Goal: Transaction & Acquisition: Purchase product/service

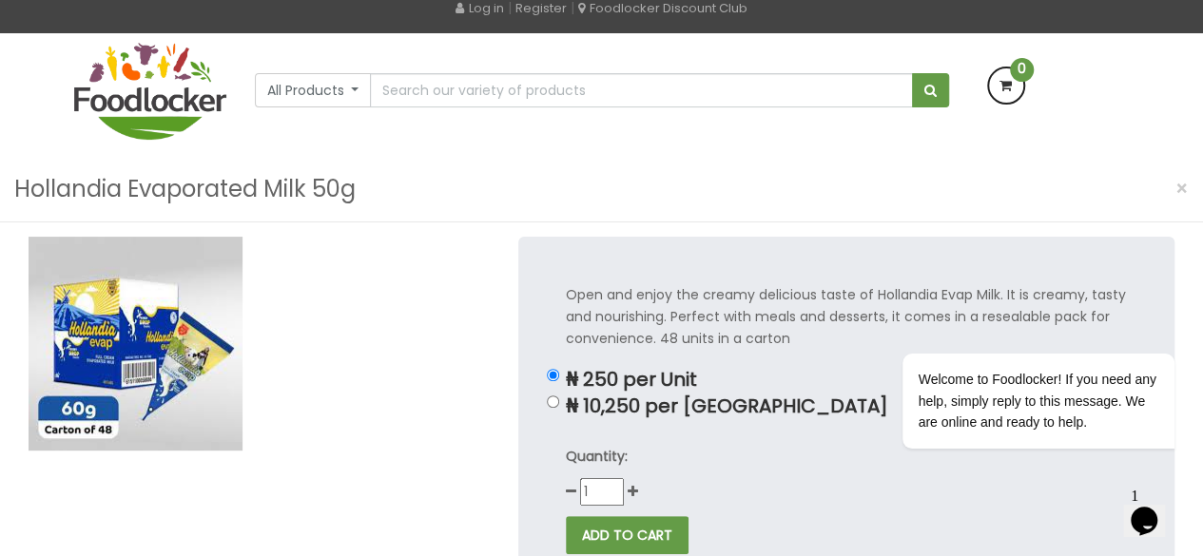
scroll to position [95, 0]
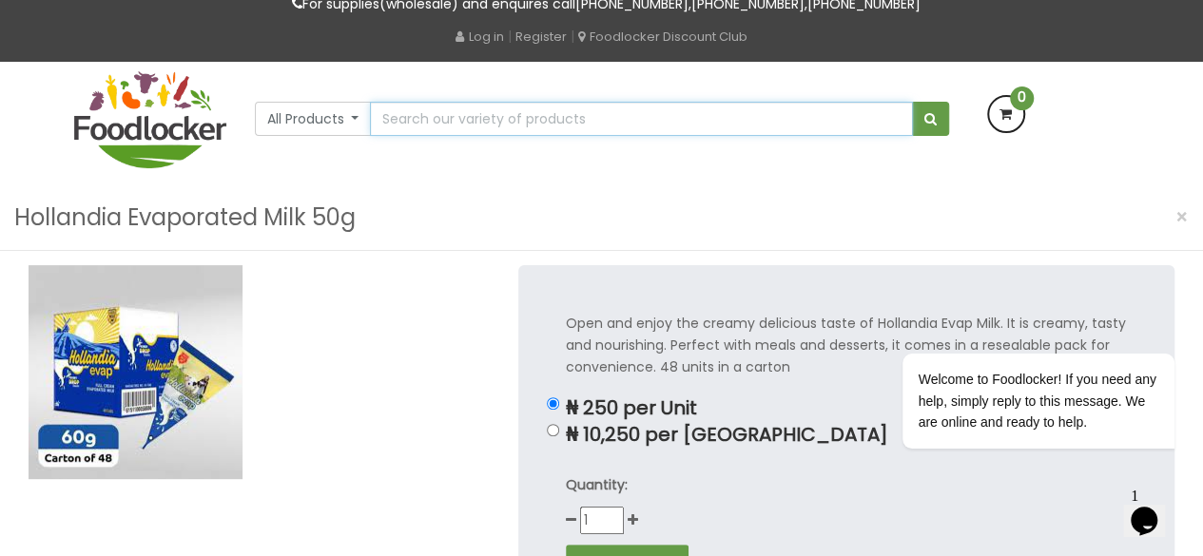
click at [464, 115] on input "text" at bounding box center [641, 119] width 542 height 34
type input "sugar"
click at [912, 102] on button "submit" at bounding box center [930, 119] width 37 height 34
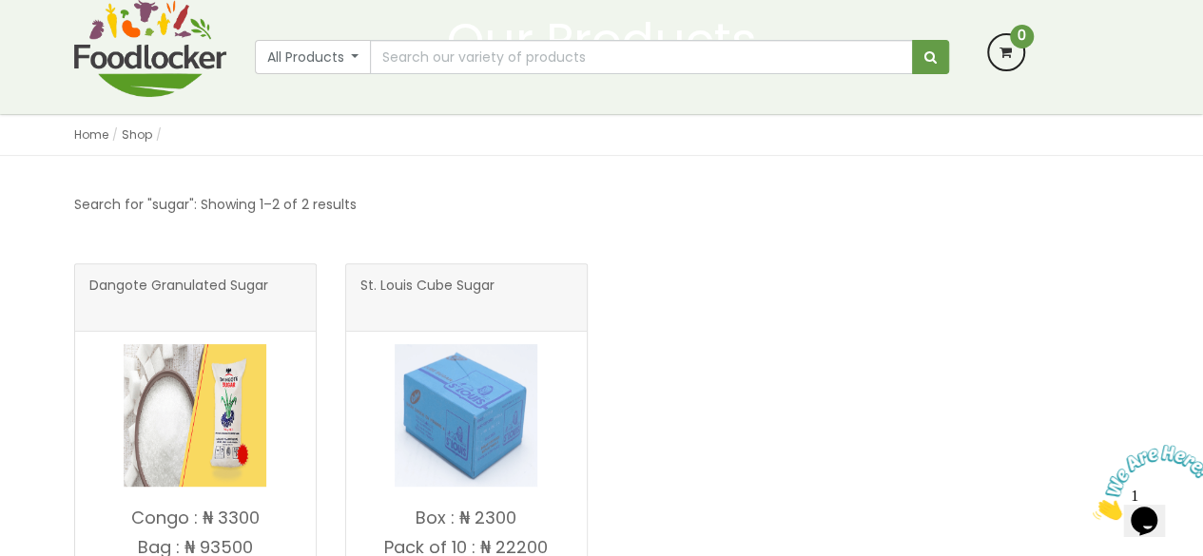
click at [185, 401] on img at bounding box center [195, 415] width 143 height 143
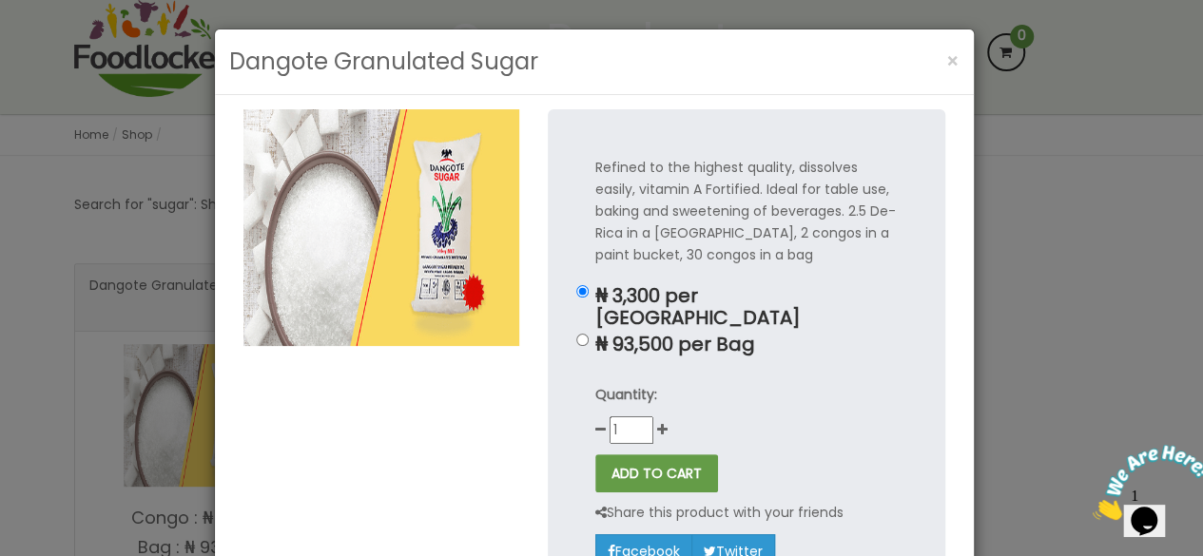
click at [1074, 296] on div "Dangote Granulated Sugar × Refined to the highest quality, dissolves easily, vi…" at bounding box center [601, 278] width 1203 height 556
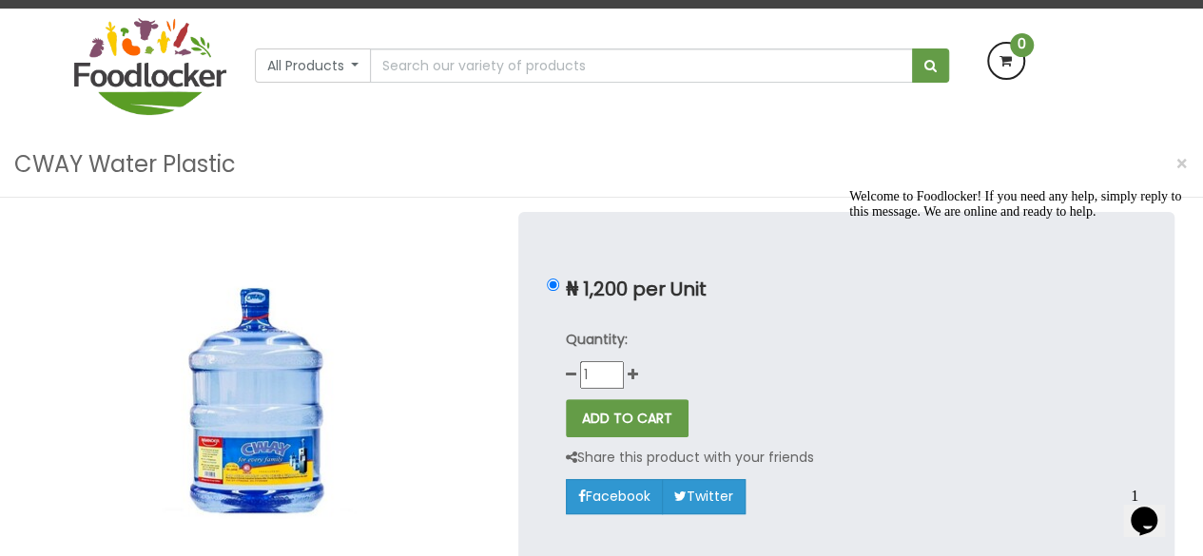
scroll to position [190, 0]
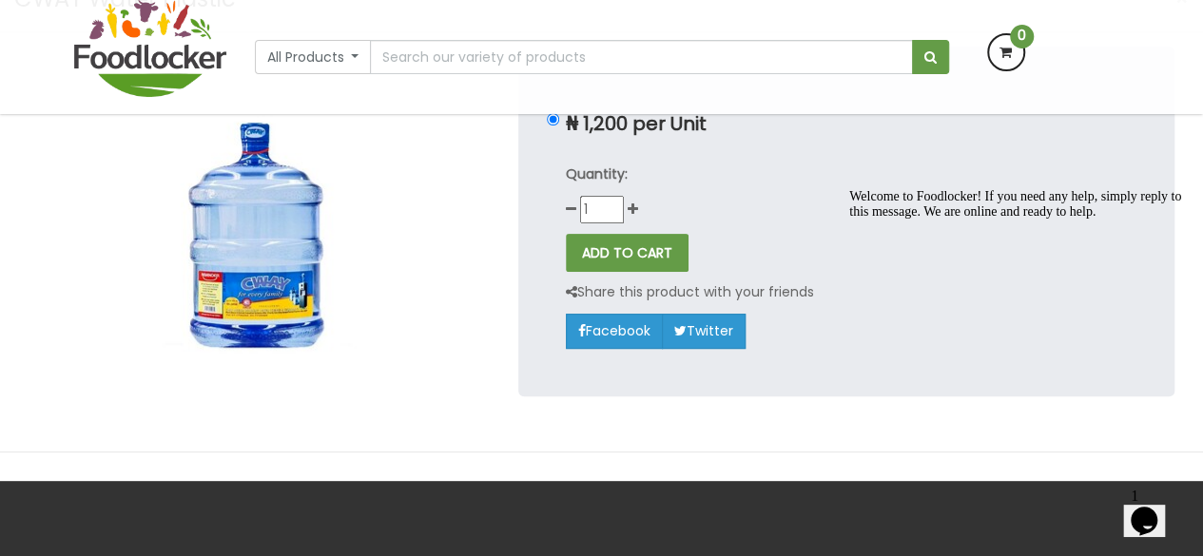
click at [215, 210] on img at bounding box center [257, 242] width 456 height 391
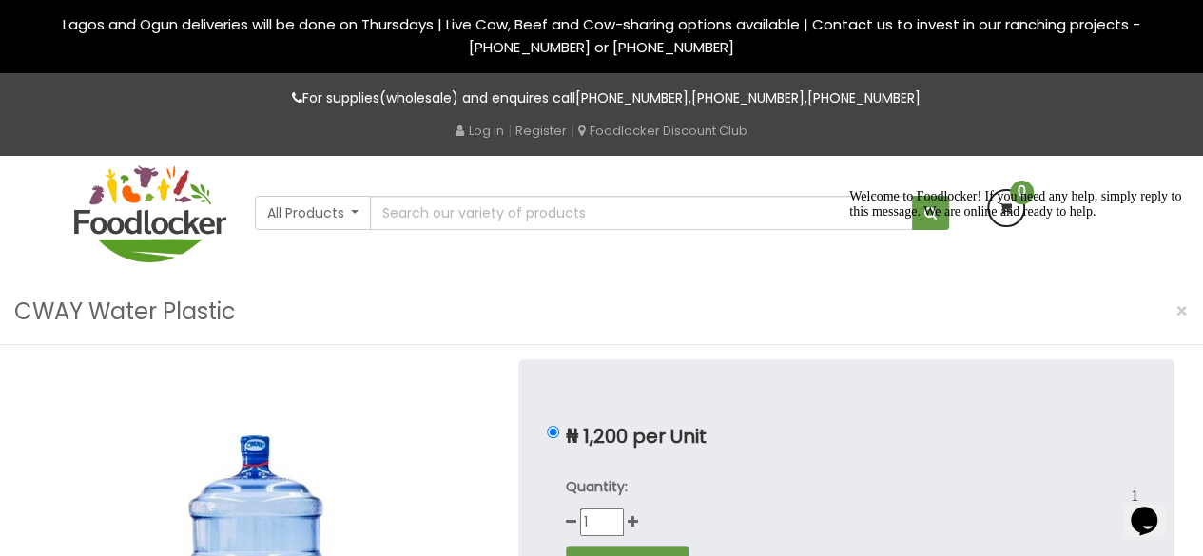
scroll to position [0, 0]
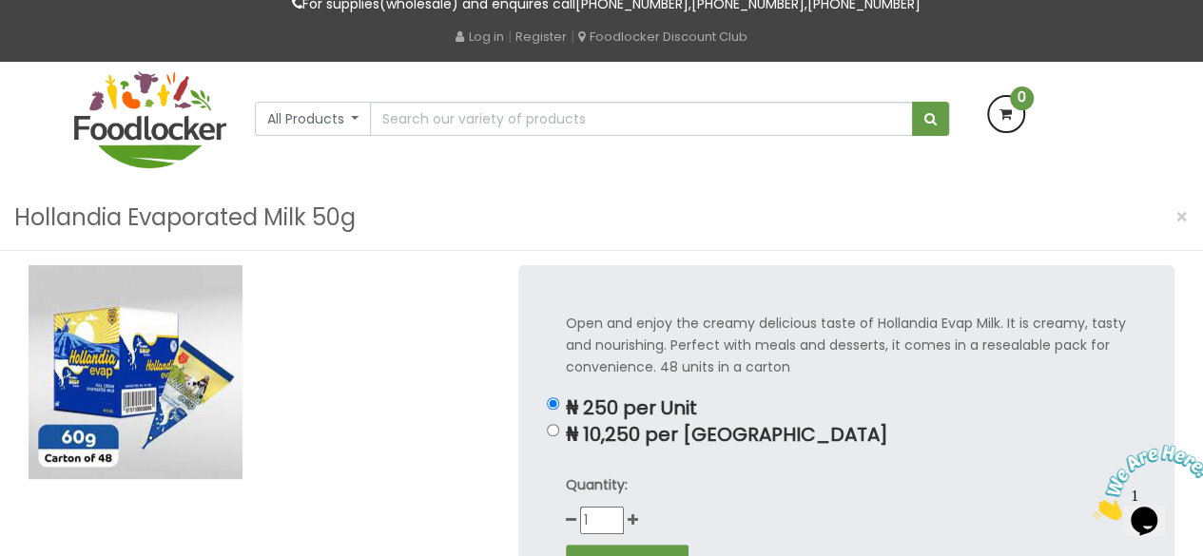
drag, startPoint x: 139, startPoint y: 204, endPoint x: 293, endPoint y: 199, distance: 154.1
click at [139, 204] on h3 "Hollandia Evaporated Milk 50g" at bounding box center [184, 218] width 341 height 36
click at [462, 128] on input "text" at bounding box center [641, 119] width 542 height 34
type input "digestive biscuits"
click at [912, 102] on button "submit" at bounding box center [930, 119] width 37 height 34
